Goal: Entertainment & Leisure: Consume media (video, audio)

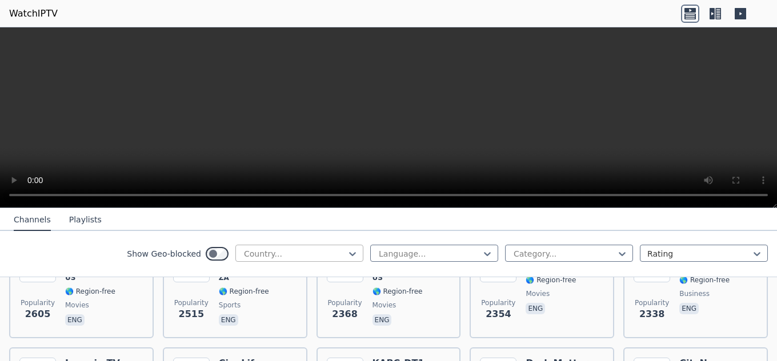
scroll to position [571, 0]
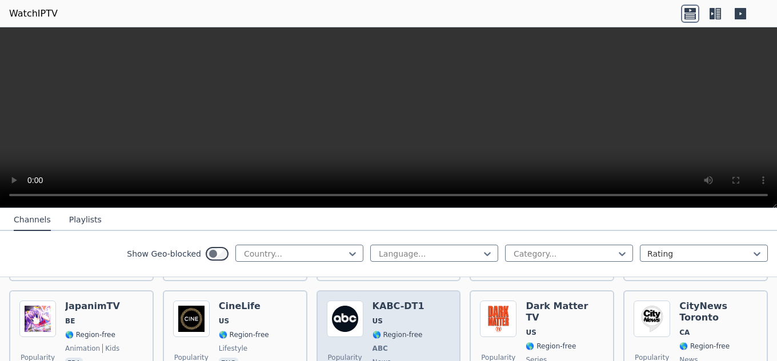
click at [408, 320] on div "KABC-DT1 US 🌎 Region-free ABC news eng" at bounding box center [398, 343] width 52 height 85
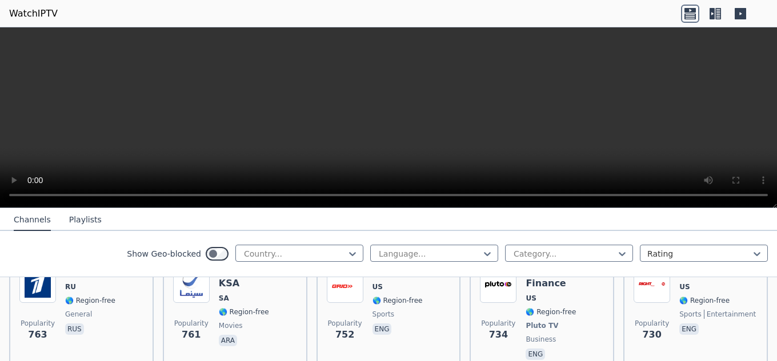
scroll to position [2741, 0]
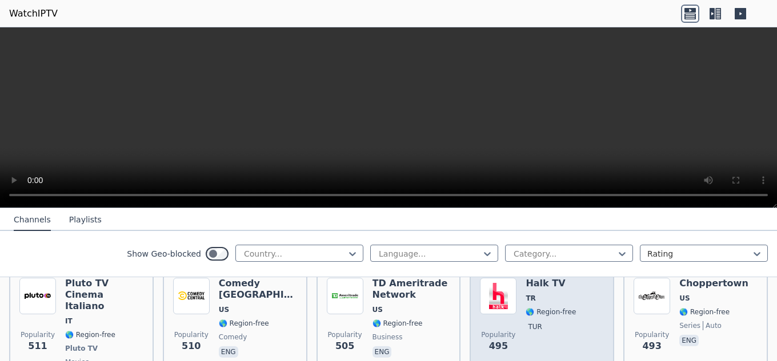
scroll to position [4340, 0]
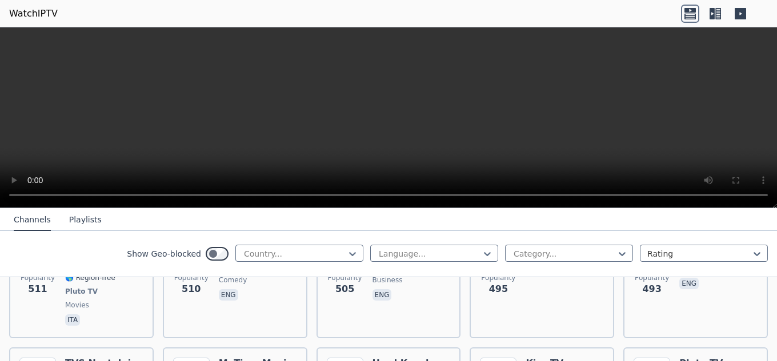
click at [79, 218] on button "Playlists" at bounding box center [85, 221] width 33 height 22
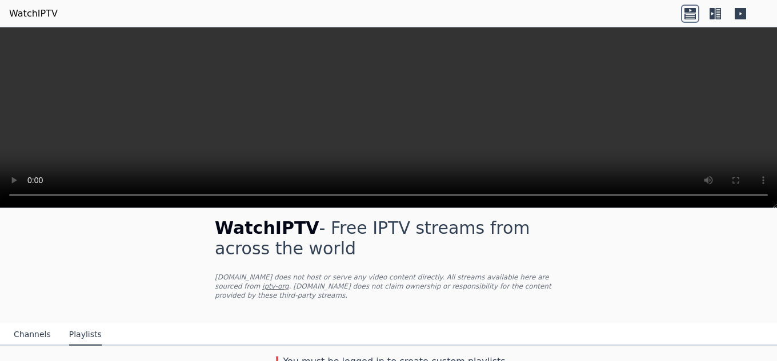
scroll to position [13, 0]
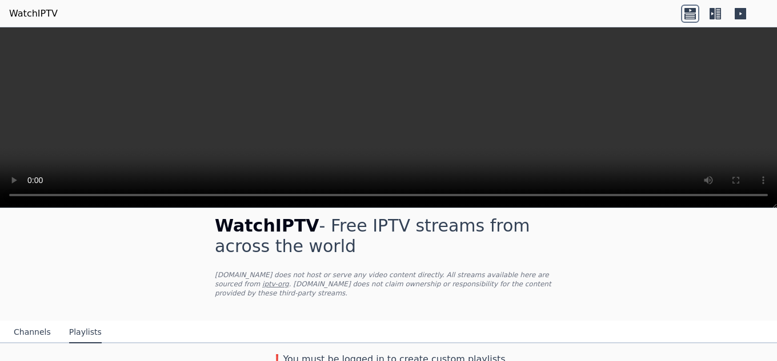
click at [282, 285] on p "[DOMAIN_NAME] does not host or serve any video content directly. All streams av…" at bounding box center [388, 284] width 347 height 27
click at [313, 353] on h3 "❗️You must be logged in to create custom playlists" at bounding box center [388, 360] width 384 height 14
